Goal: Task Accomplishment & Management: Complete application form

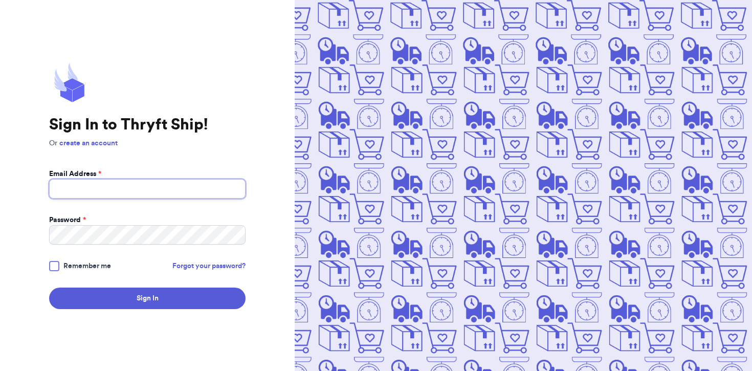
click at [118, 193] on input "Email Address *" at bounding box center [147, 188] width 196 height 19
type input "Forethoughtthings@gmail.com"
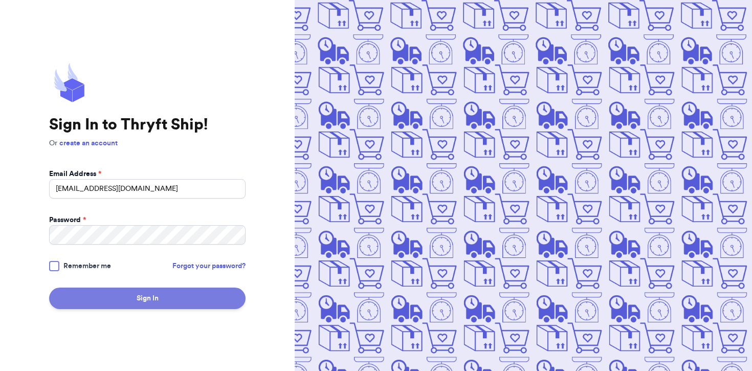
click at [118, 304] on button "Sign In" at bounding box center [147, 297] width 196 height 21
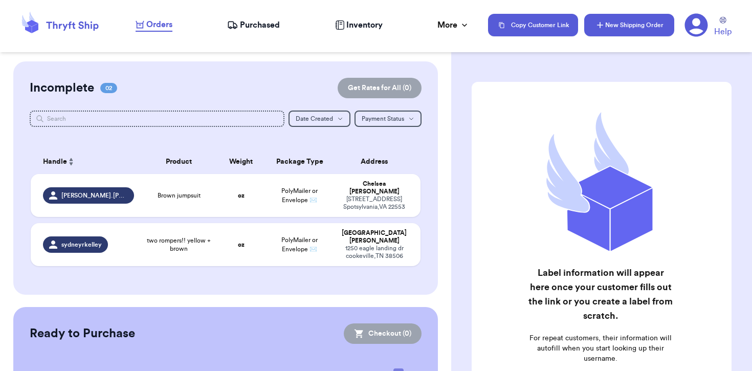
click at [611, 32] on button "New Shipping Order" at bounding box center [629, 25] width 90 height 23
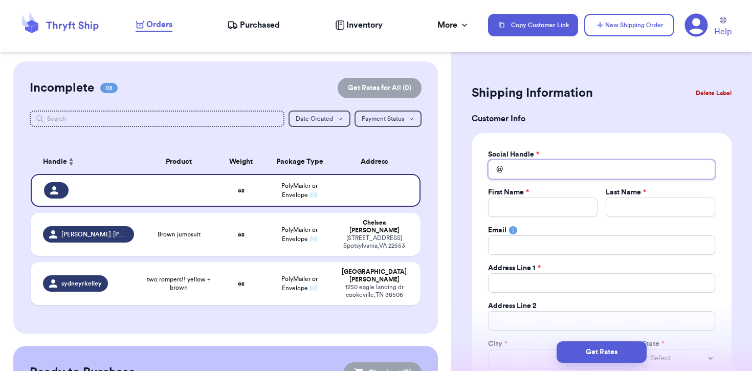
click at [604, 174] on input "Total Amount Paid" at bounding box center [601, 169] width 227 height 19
type input "d"
type input "dr"
type input "dre"
type input "drea"
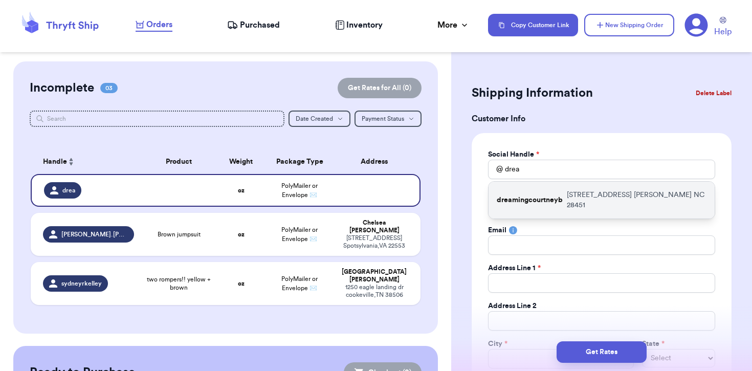
click at [657, 193] on p "8827 Colbert Place Dr Leland NC 28451" at bounding box center [637, 200] width 140 height 20
type input "dreamingcourtneyb"
type input "Courtney"
type input "Busick"
type input "cbusick724@gmail.com"
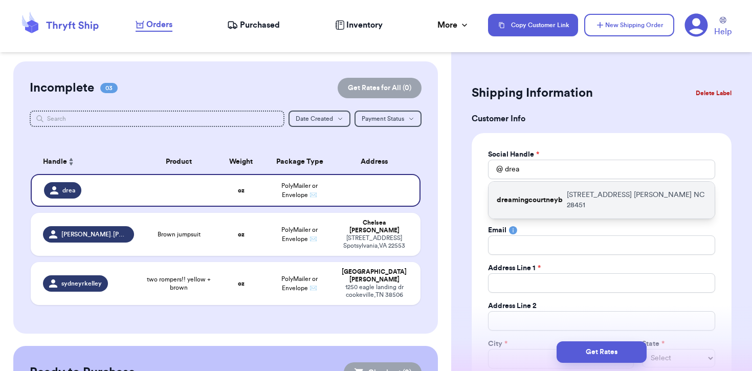
type input "8827 Colbert Place Dr"
type input "Leland"
select select "NC"
type input "28451"
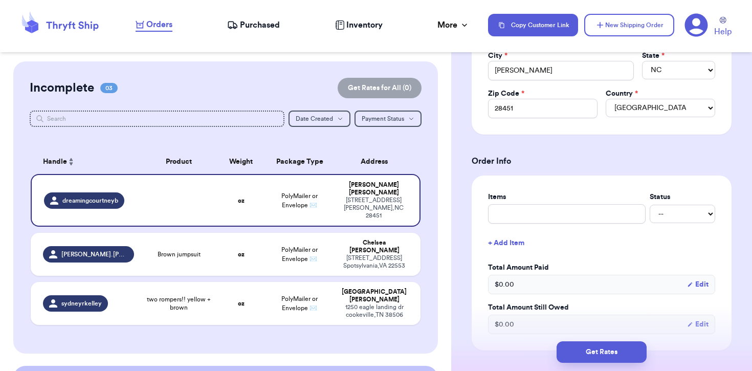
scroll to position [307, 0]
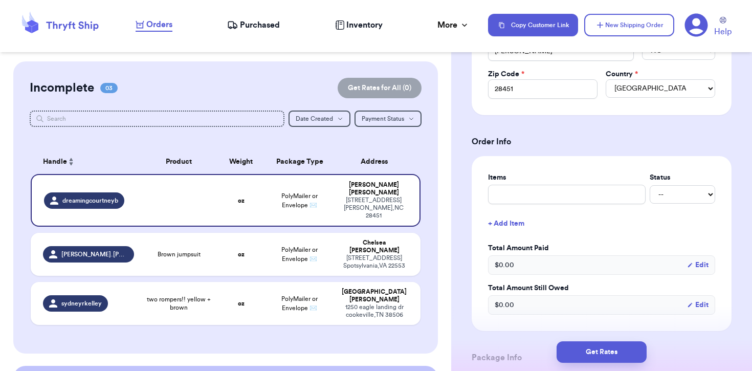
click at [584, 204] on div "-- Paid Owes" at bounding box center [601, 194] width 227 height 19
click at [583, 200] on input "text" at bounding box center [567, 194] width 158 height 19
type input "D"
type input "De"
type input "Dem"
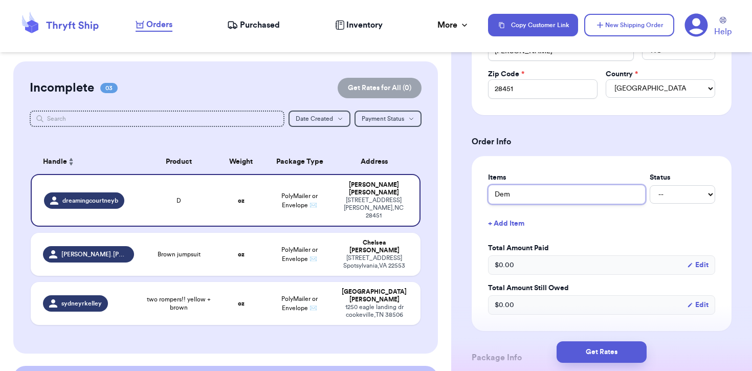
type input "Demi"
type input "Demin"
type input "Demin O"
type input "Demin Ov"
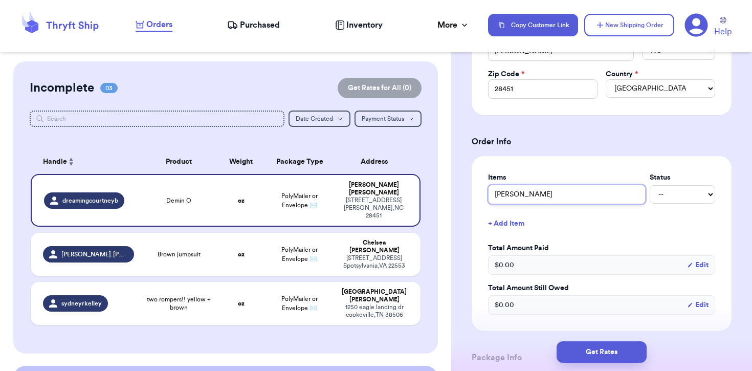
type input "Demin Ove"
type input "Demin Over"
type input "Demin Overa"
type input "Demin Overal"
type input "Demin Overall"
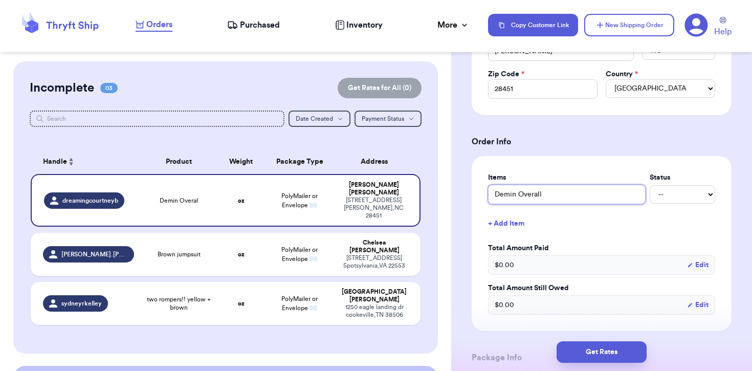
type input "Demin Overalls"
type input "Demin Overalls!"
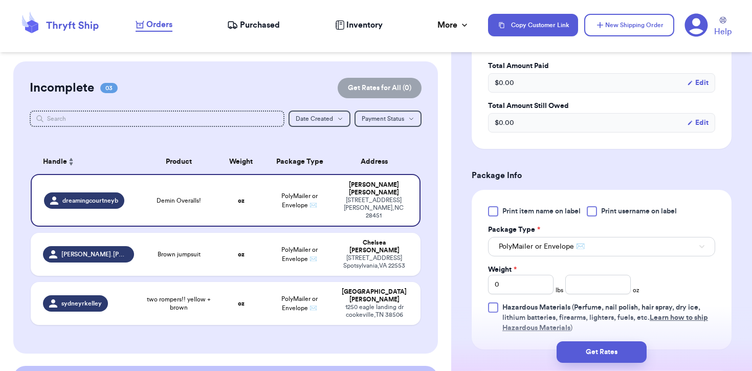
scroll to position [492, 0]
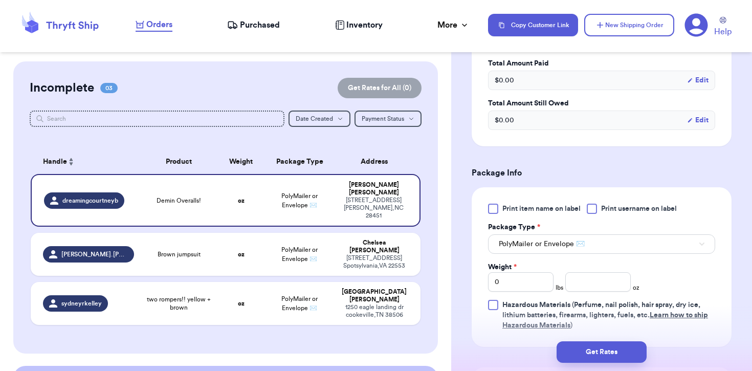
type input "Demin Overalls!"
click at [624, 264] on div "Weight * 0 lbs oz" at bounding box center [563, 277] width 151 height 30
click at [624, 253] on button "PolyMailer or Envelope ✉️" at bounding box center [601, 243] width 227 height 19
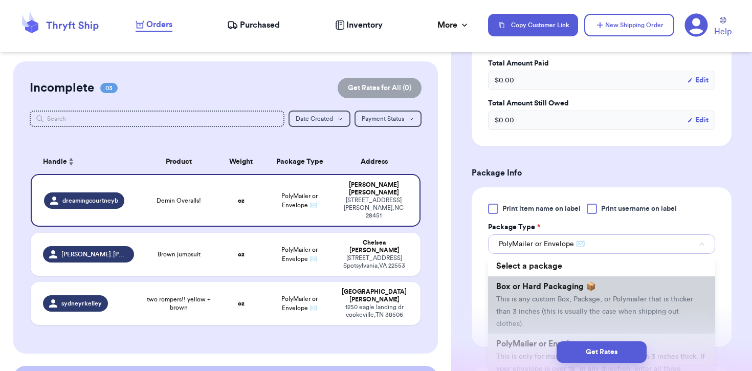
scroll to position [68, 0]
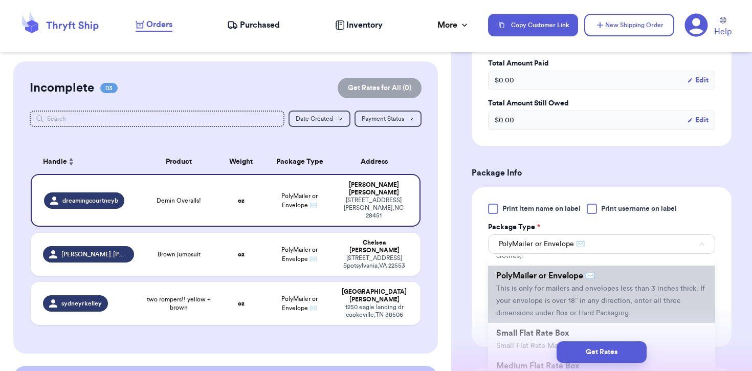
click at [628, 289] on span "This is only for mailers and envelopes less than 3 inches thick. If your envelo…" at bounding box center [600, 301] width 209 height 32
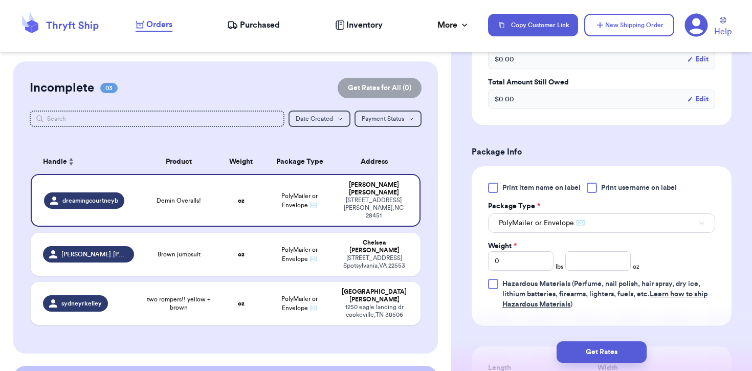
scroll to position [520, 0]
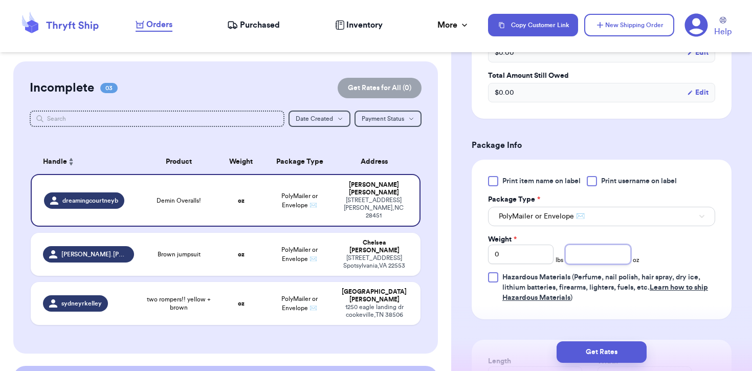
click at [597, 261] on input "number" at bounding box center [597, 253] width 65 height 19
type input "24"
click at [601, 348] on button "Get Rates" at bounding box center [601, 351] width 90 height 21
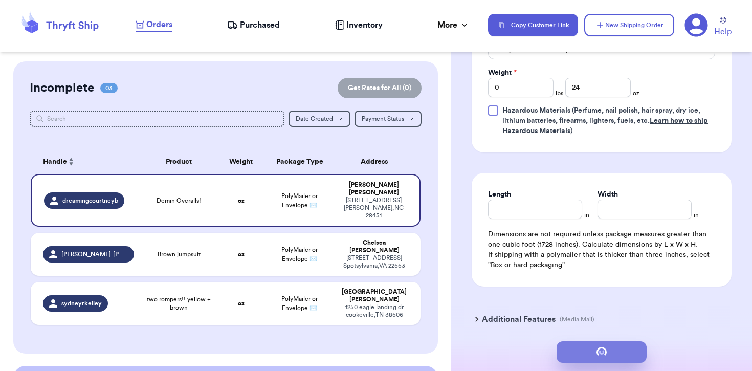
type input "1"
type input "8"
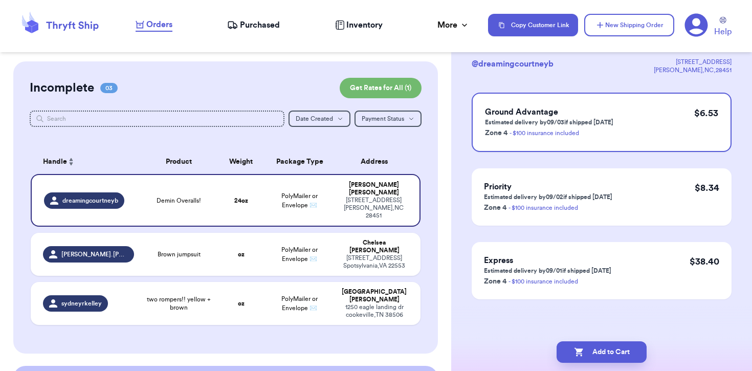
scroll to position [0, 0]
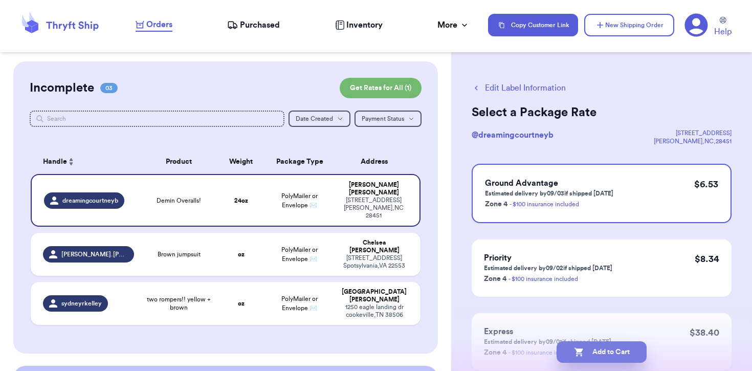
click at [623, 349] on button "Add to Cart" at bounding box center [601, 351] width 90 height 21
checkbox input "true"
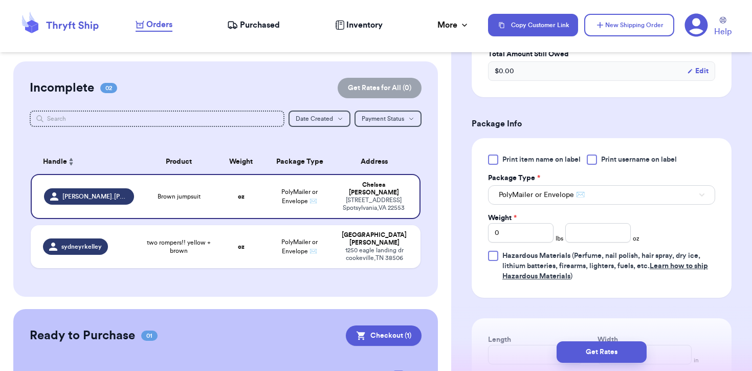
scroll to position [391, 0]
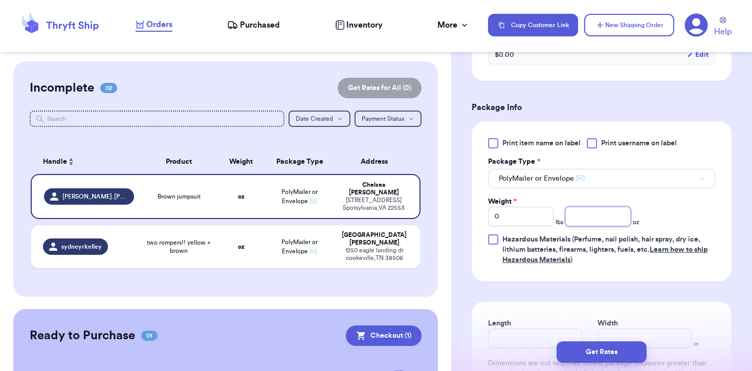
click at [610, 219] on input "number" at bounding box center [597, 216] width 65 height 19
type input "8.5"
click at [598, 358] on button "Get Rates" at bounding box center [601, 351] width 90 height 21
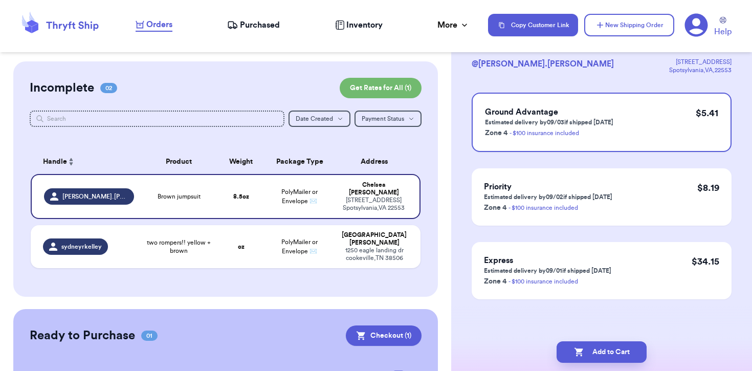
scroll to position [0, 0]
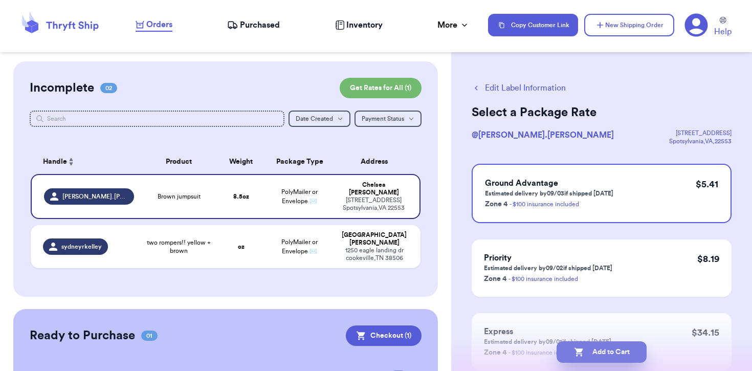
click at [601, 347] on button "Add to Cart" at bounding box center [601, 351] width 90 height 21
checkbox input "true"
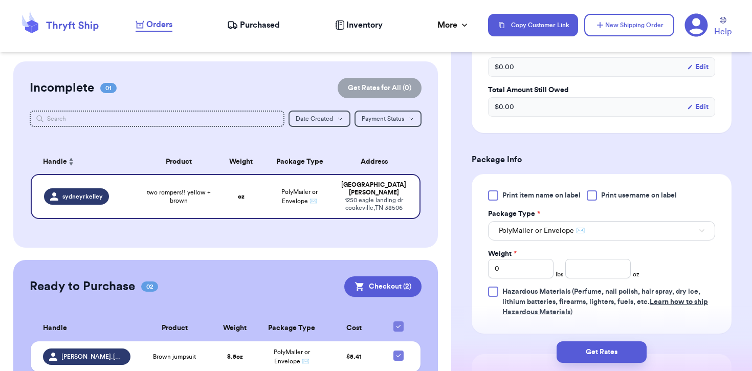
scroll to position [351, 0]
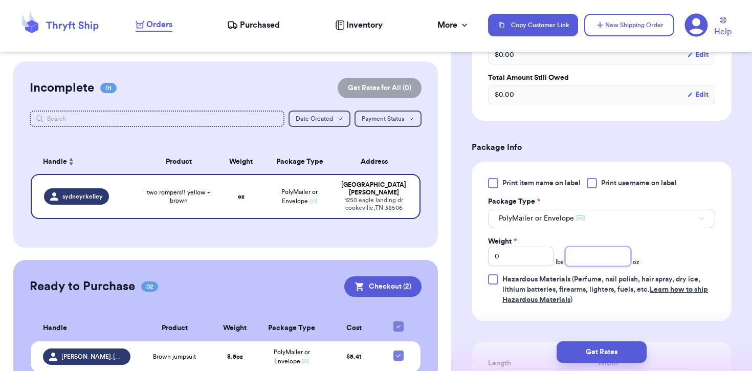
click at [584, 266] on input "number" at bounding box center [597, 255] width 65 height 19
type input "4"
type input "17"
click at [588, 348] on button "Get Rates" at bounding box center [601, 351] width 90 height 21
type input "1"
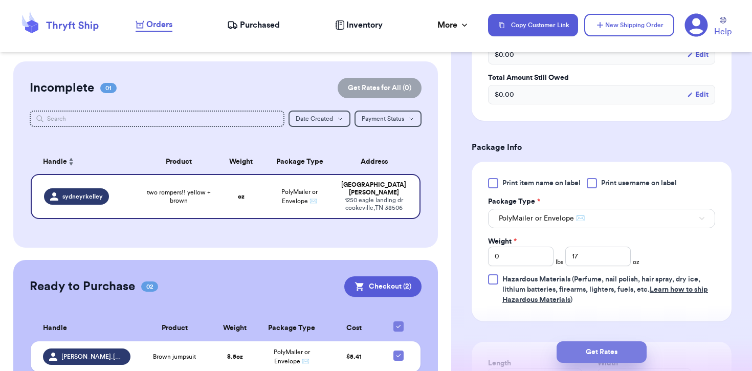
type input "1"
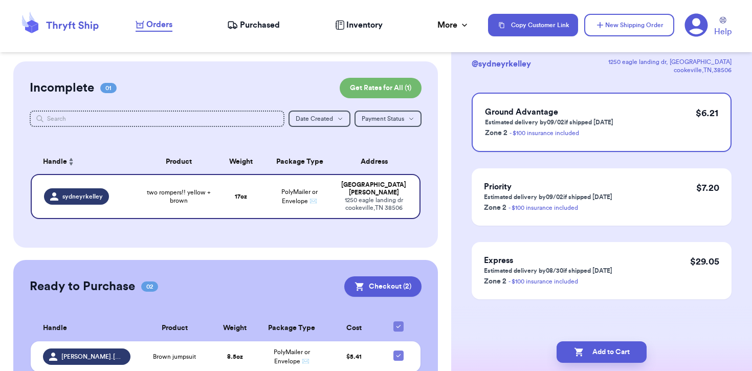
scroll to position [0, 0]
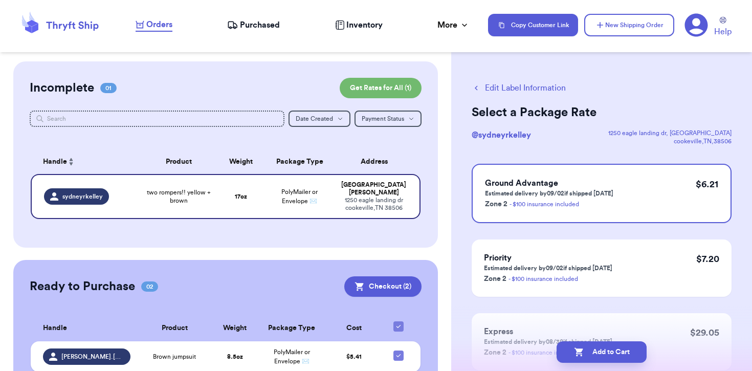
click at [588, 348] on button "Add to Cart" at bounding box center [601, 351] width 90 height 21
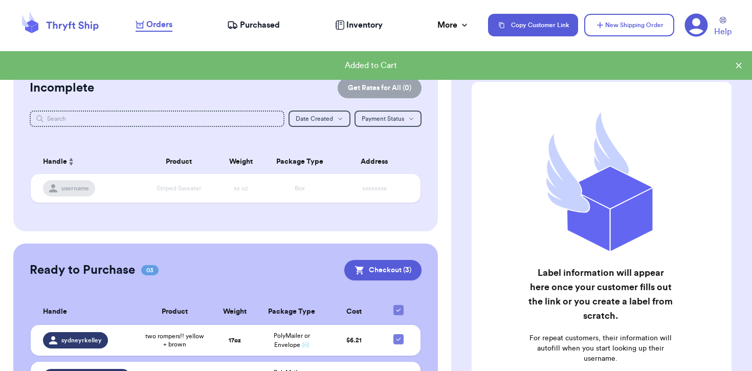
scroll to position [93, 0]
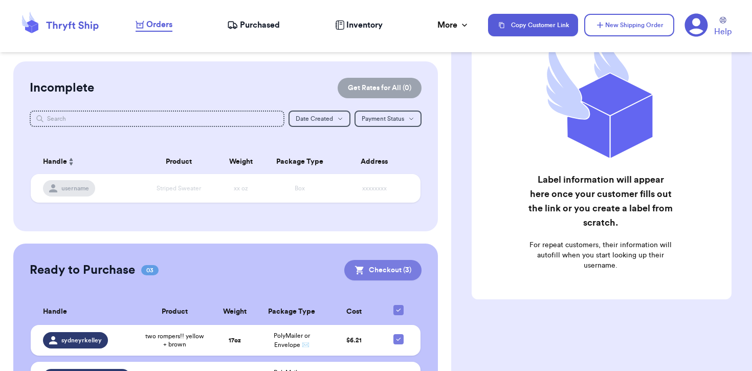
click at [387, 261] on button "Checkout ( 3 )" at bounding box center [382, 270] width 77 height 20
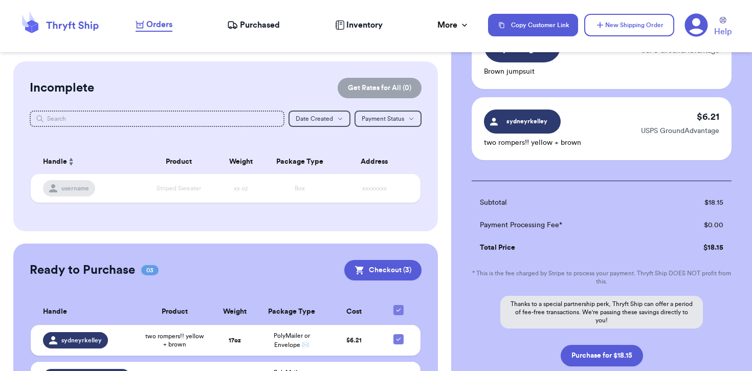
scroll to position [183, 0]
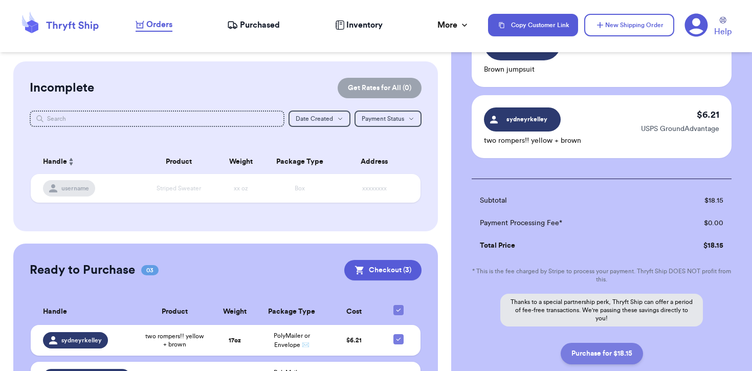
click at [584, 344] on button "Purchase for $18.15" at bounding box center [601, 353] width 82 height 21
checkbox input "false"
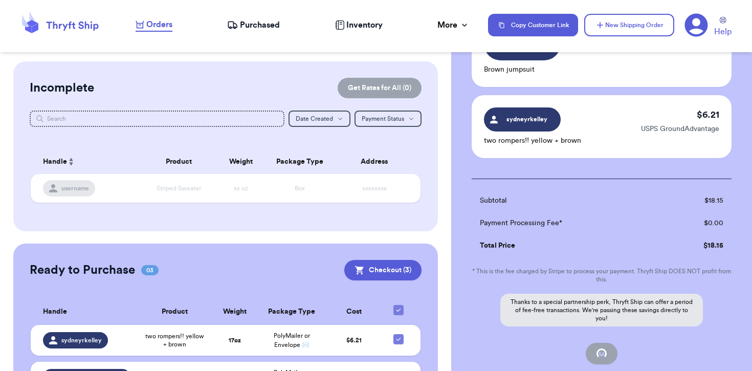
checkbox input "true"
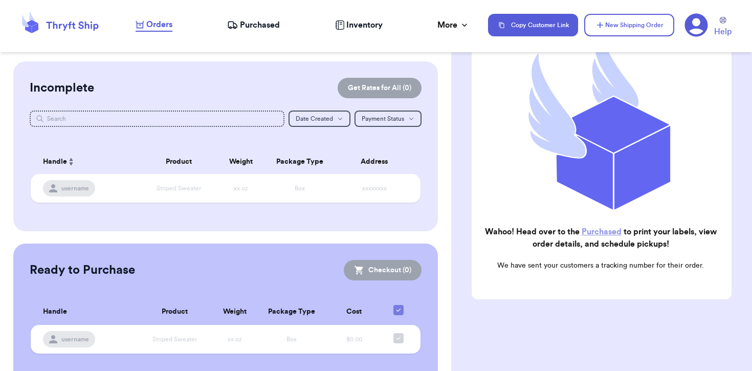
scroll to position [133, 0]
click at [250, 30] on span "Purchased" at bounding box center [260, 25] width 40 height 12
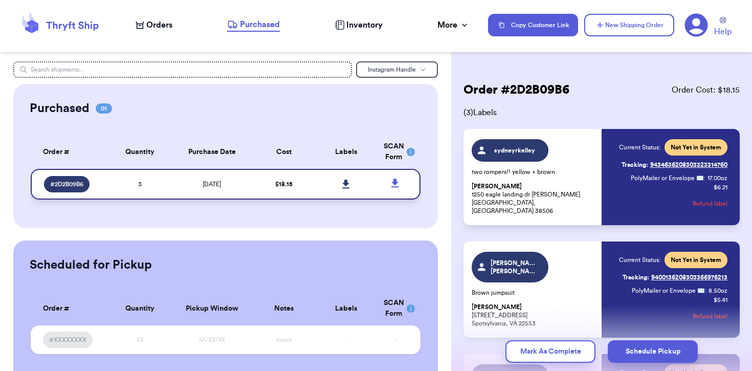
click at [342, 178] on link at bounding box center [346, 184] width 23 height 23
